Goal: Browse casually

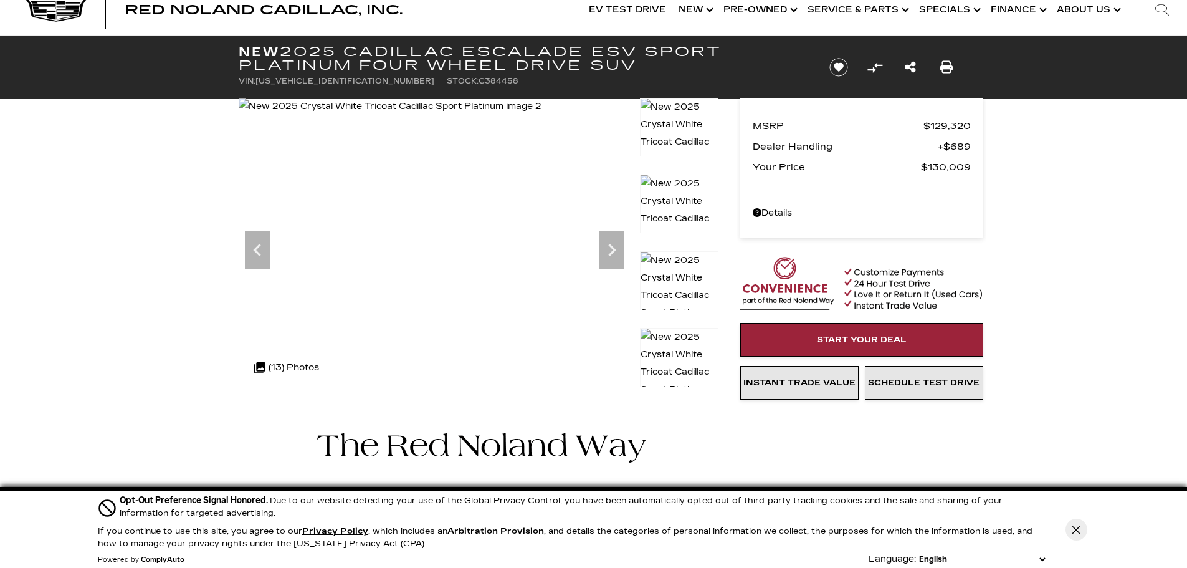
click at [612, 239] on icon "Next" at bounding box center [612, 249] width 25 height 25
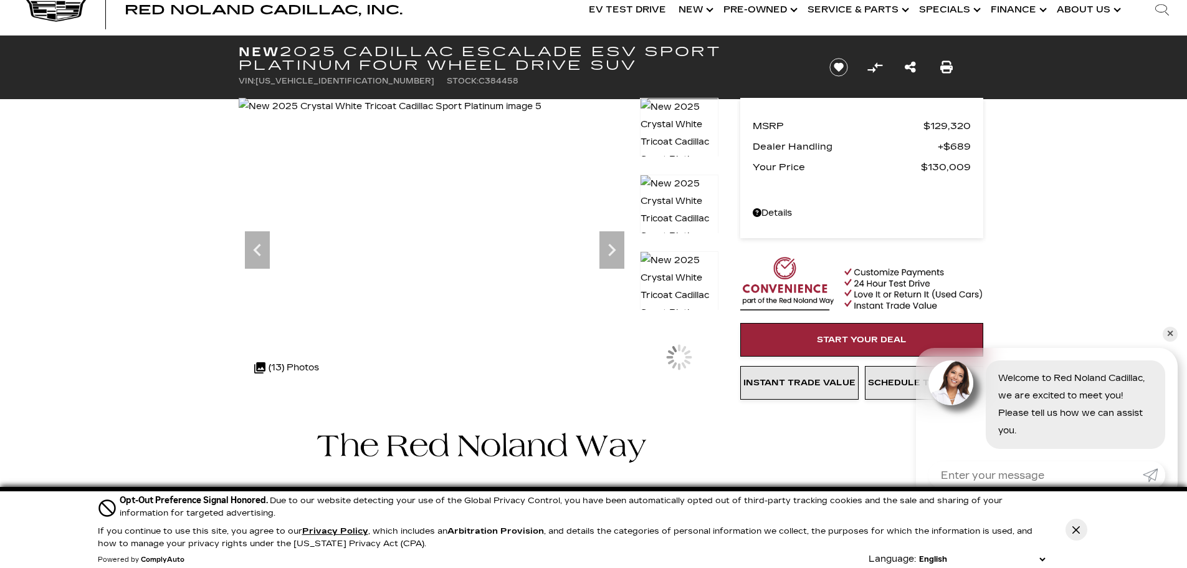
click at [612, 239] on icon "Next" at bounding box center [612, 249] width 25 height 25
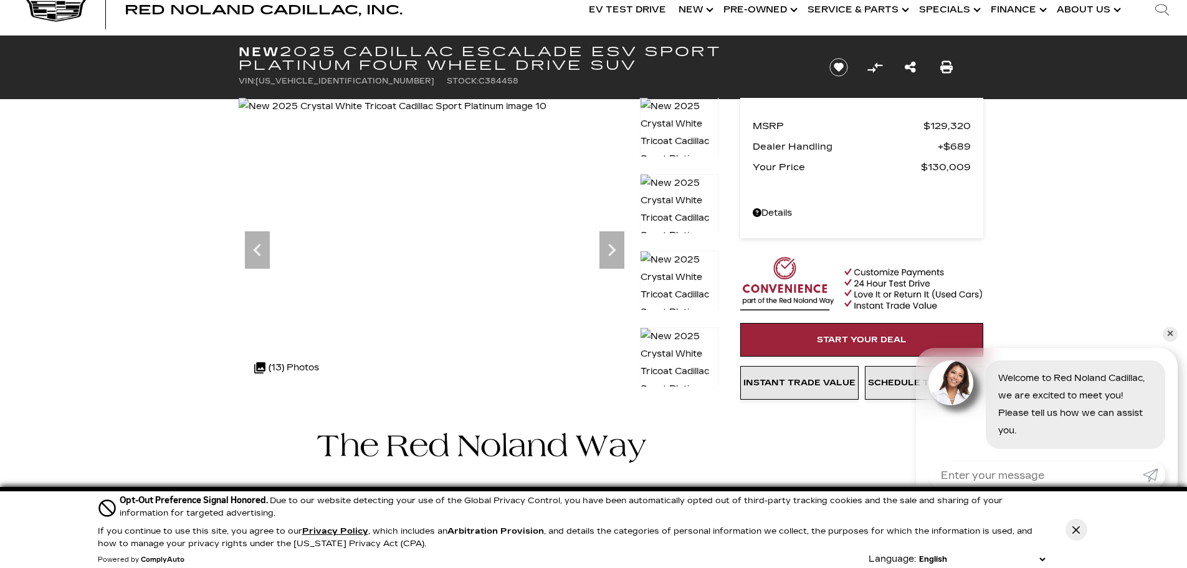
click at [612, 239] on icon "Next" at bounding box center [612, 249] width 25 height 25
